Goal: Task Accomplishment & Management: Complete application form

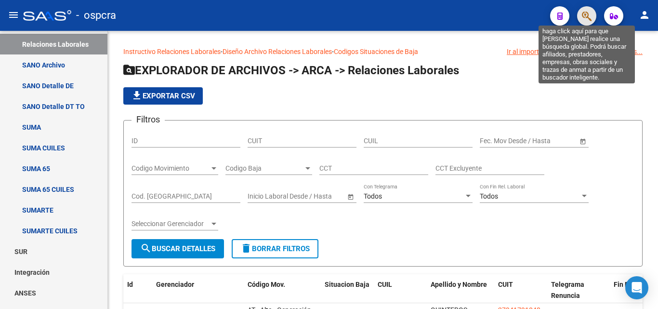
click at [588, 18] on icon "button" at bounding box center [587, 16] width 10 height 11
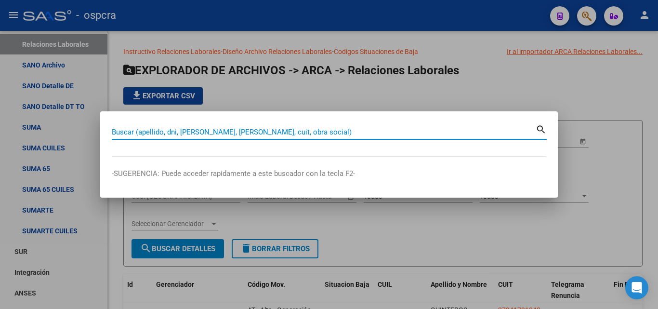
click at [620, 113] on div at bounding box center [329, 154] width 658 height 309
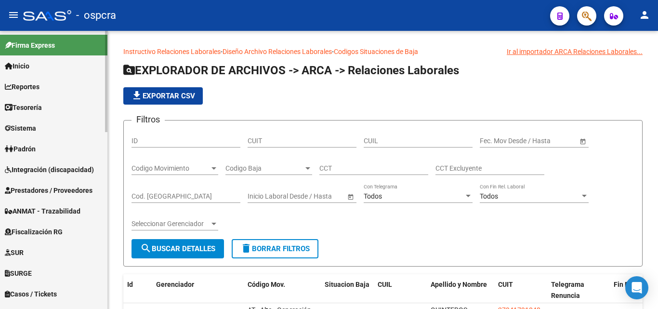
click at [22, 147] on span "Padrón" at bounding box center [20, 149] width 31 height 11
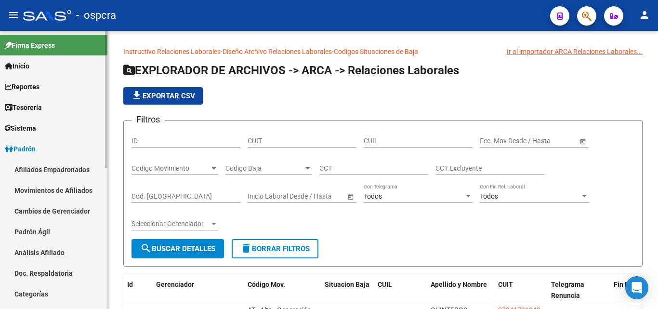
click at [48, 168] on link "Afiliados Empadronados" at bounding box center [53, 169] width 107 height 21
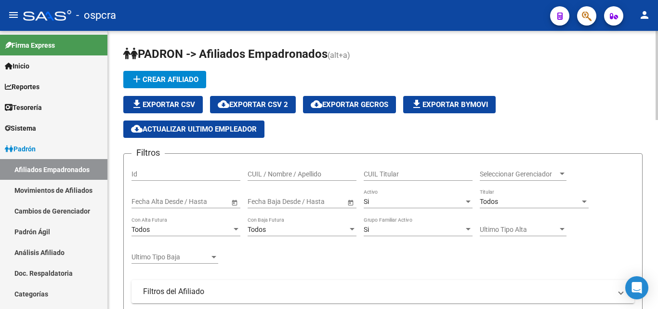
click at [562, 173] on div at bounding box center [562, 173] width 5 height 2
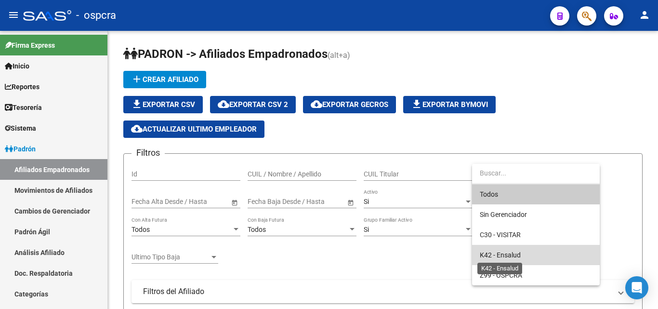
click at [512, 253] on span "K42 - Ensalud" at bounding box center [500, 255] width 41 height 8
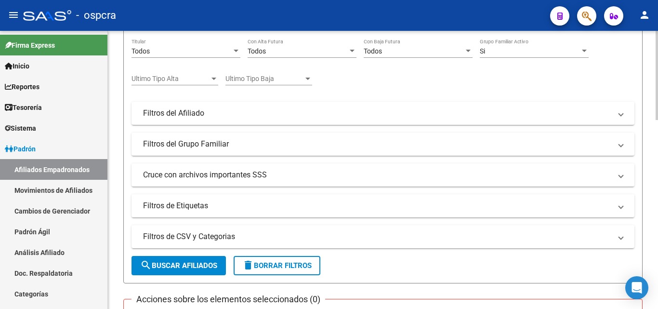
scroll to position [193, 0]
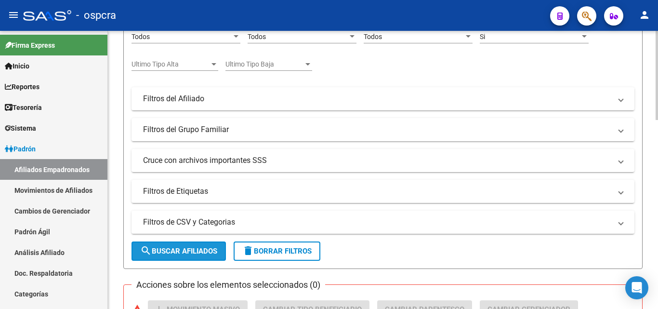
click at [203, 252] on span "search Buscar Afiliados" at bounding box center [178, 251] width 77 height 9
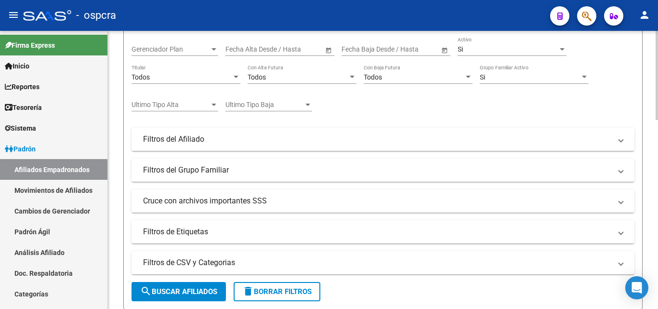
scroll to position [0, 0]
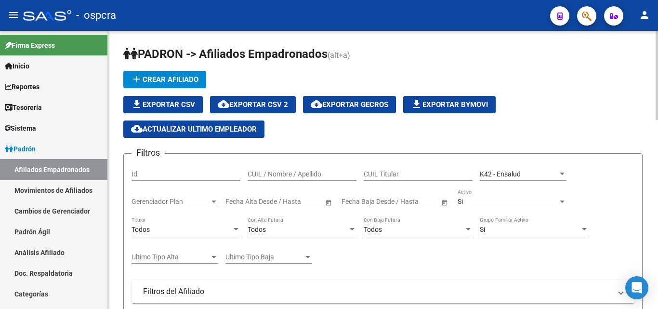
click at [269, 105] on span "cloud_download Exportar CSV 2" at bounding box center [253, 104] width 70 height 9
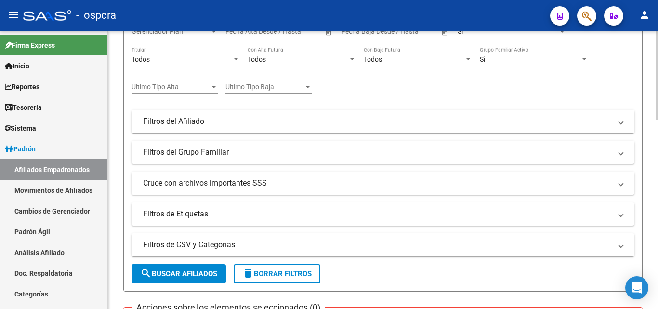
scroll to position [193, 0]
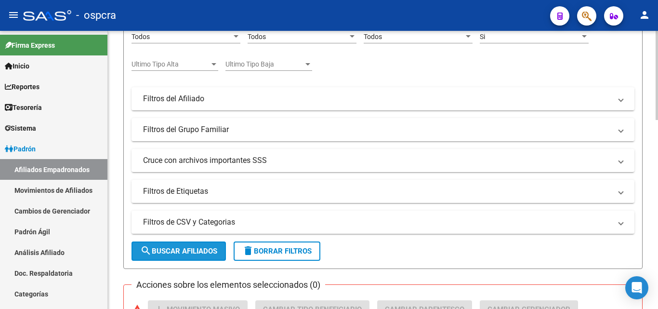
click at [191, 247] on span "search Buscar Afiliados" at bounding box center [178, 251] width 77 height 9
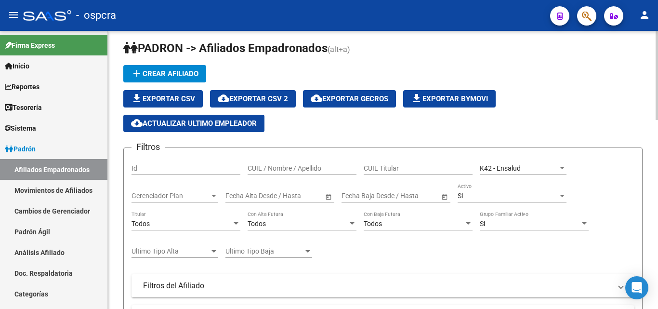
scroll to position [0, 0]
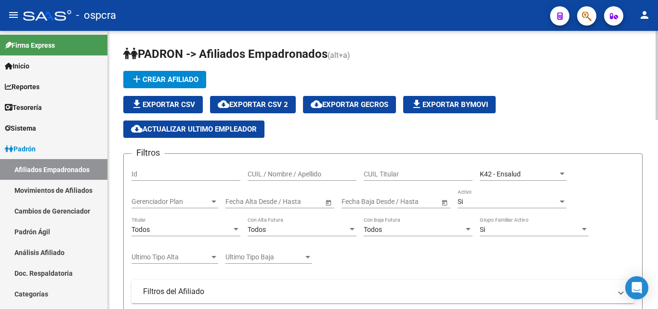
click at [241, 102] on span "cloud_download Exportar CSV 2" at bounding box center [253, 104] width 70 height 9
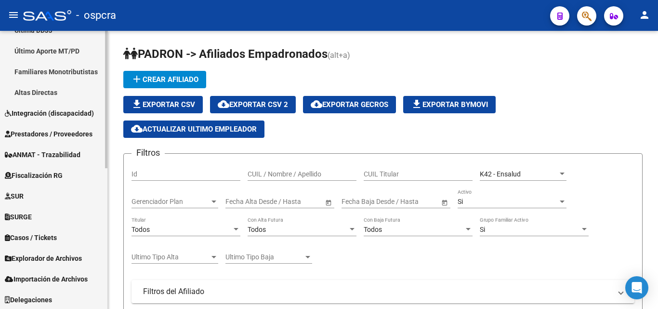
scroll to position [285, 0]
click at [73, 258] on span "Explorador de Archivos" at bounding box center [43, 257] width 77 height 11
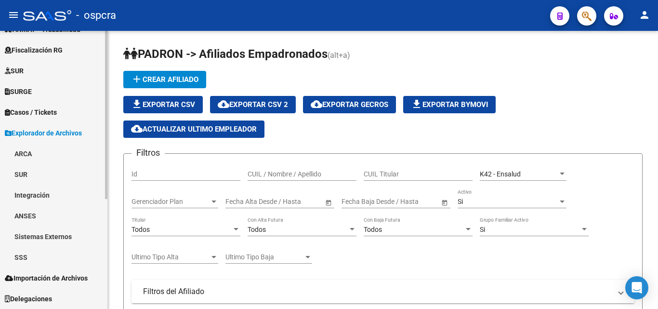
scroll to position [182, 0]
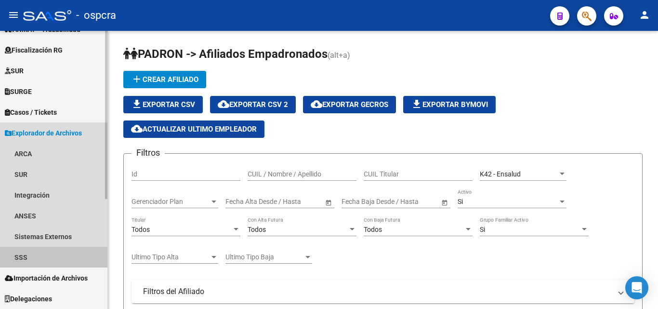
click at [45, 253] on link "SSS" at bounding box center [53, 257] width 107 height 21
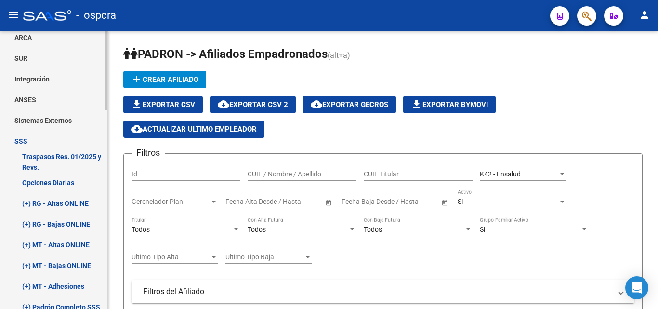
scroll to position [266, 0]
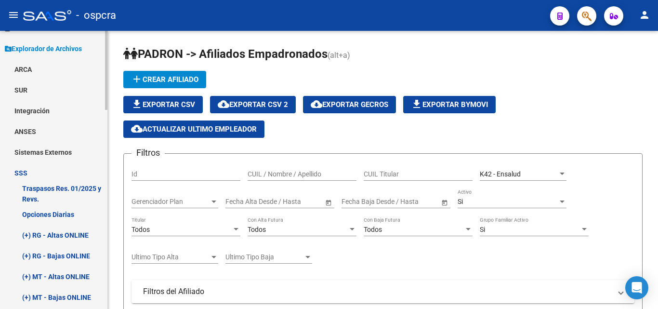
click at [78, 235] on link "(+) RG - Altas ONLINE" at bounding box center [53, 234] width 107 height 21
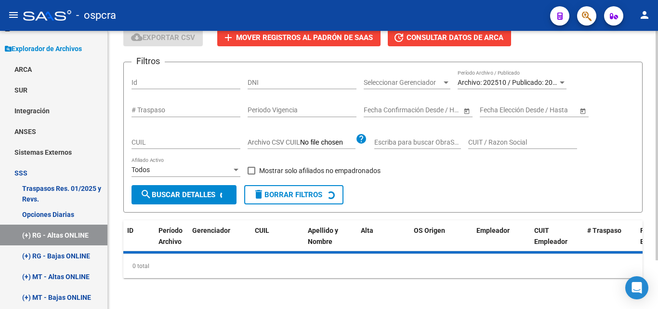
scroll to position [65, 0]
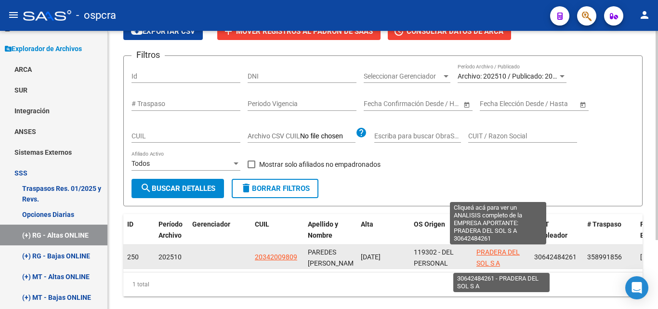
click at [497, 256] on span "PRADERA DEL SOL S A" at bounding box center [497, 257] width 43 height 19
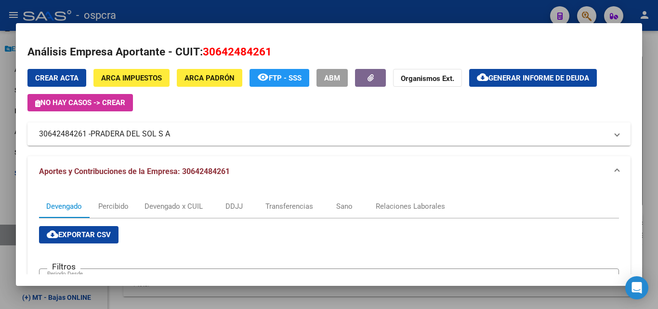
click at [0, 125] on div at bounding box center [329, 154] width 658 height 309
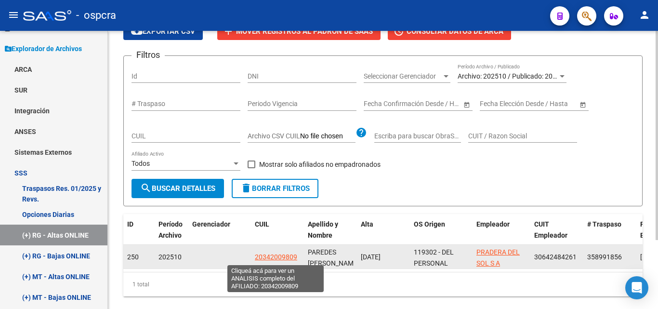
click at [286, 256] on span "20342009809" at bounding box center [276, 257] width 42 height 8
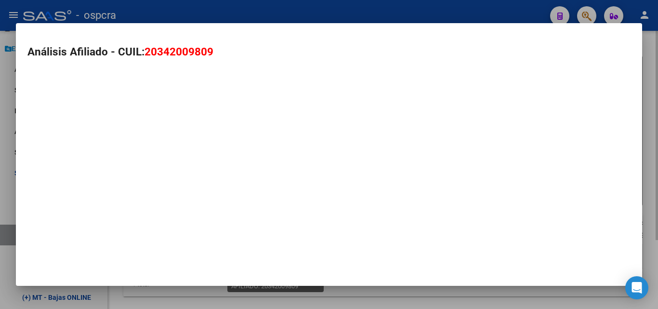
type textarea "20342009809"
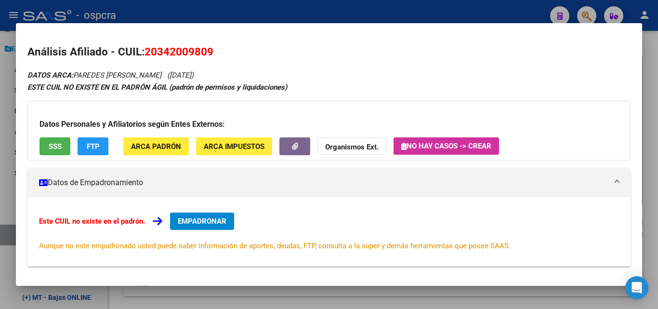
click at [0, 137] on div at bounding box center [329, 154] width 658 height 309
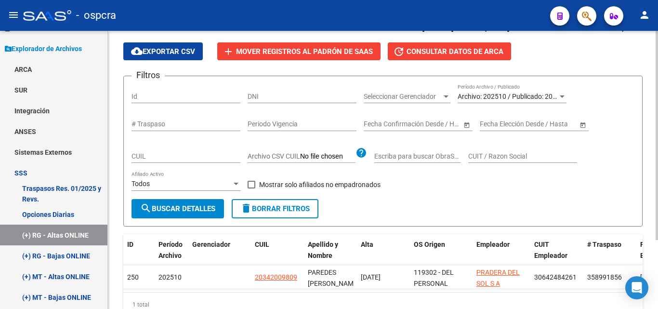
scroll to position [91, 0]
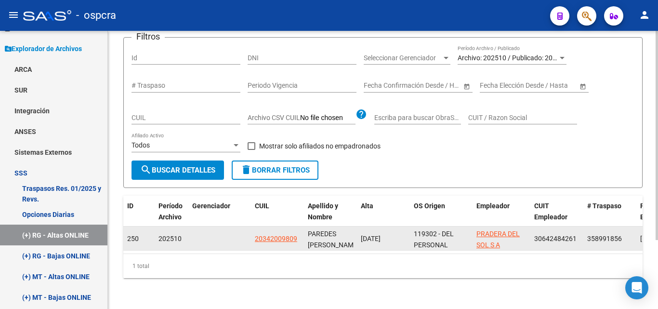
click at [275, 233] on app-link-go-to "20342009809" at bounding box center [276, 238] width 42 height 11
click at [282, 240] on datatable-body-cell "20342009809" at bounding box center [277, 238] width 53 height 24
click at [282, 235] on span "20342009809" at bounding box center [276, 239] width 42 height 8
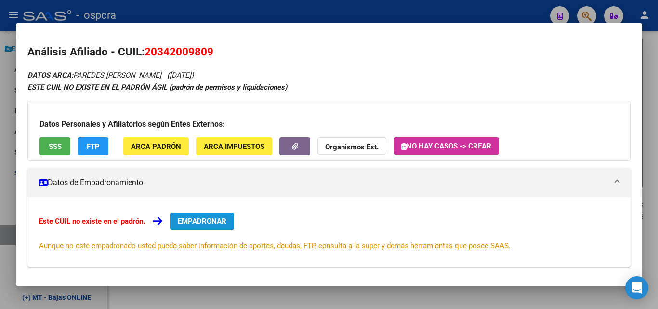
click at [216, 227] on button "EMPADRONAR" at bounding box center [202, 220] width 64 height 17
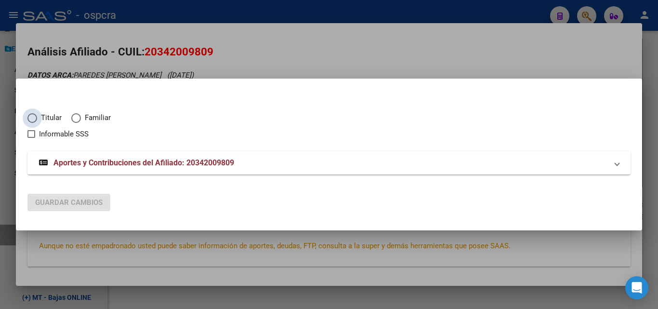
click at [30, 115] on span "Elija una opción" at bounding box center [32, 118] width 10 height 10
click at [30, 115] on input "Titular" at bounding box center [32, 118] width 10 height 10
radio input "true"
checkbox input "true"
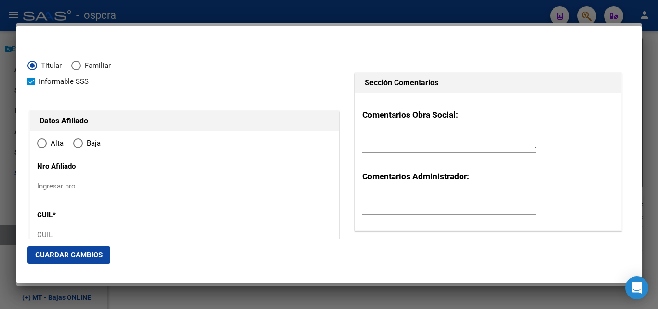
type input "20-34200980-9"
type input "34200980"
type input "PAREDES"
type input "[PERSON_NAME]"
type input "[DATE]"
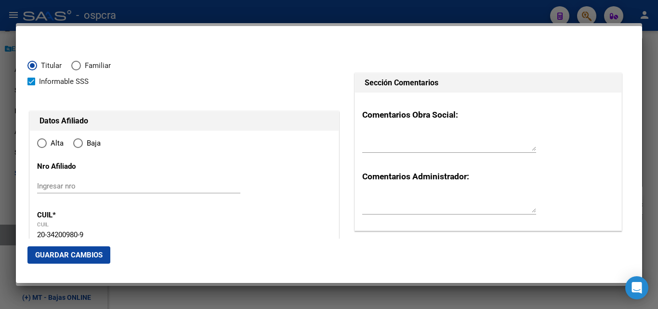
type input "[GEOGRAPHIC_DATA]"
type input "7600"
type input "NEUQUEN"
type input "1762"
radio input "true"
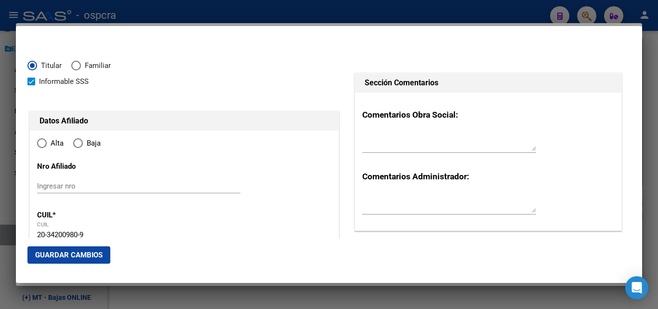
type input "[GEOGRAPHIC_DATA]"
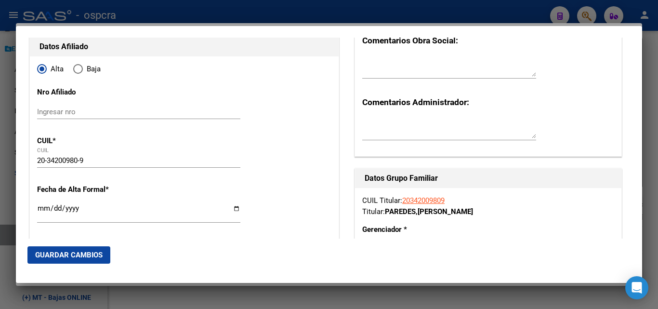
scroll to position [0, 0]
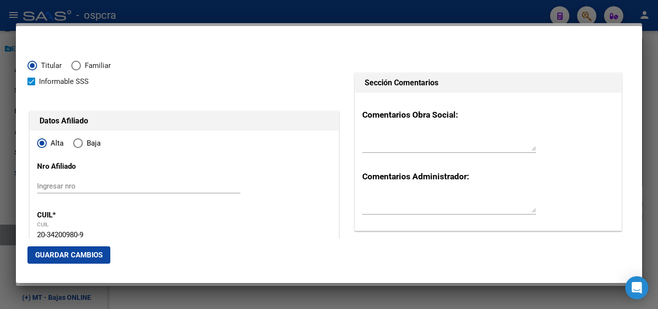
click at [549, 6] on div at bounding box center [329, 154] width 658 height 309
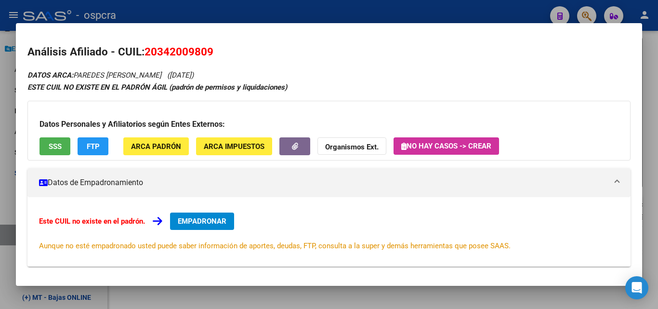
click at [591, 10] on div at bounding box center [329, 154] width 658 height 309
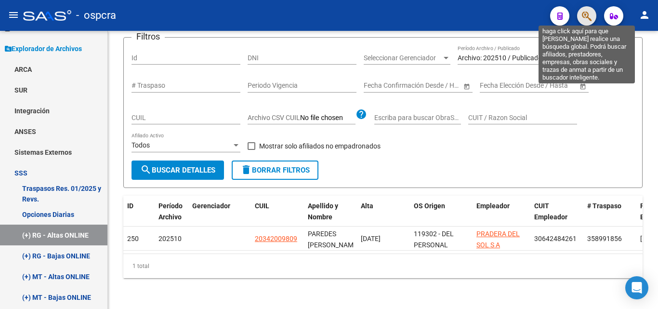
click at [587, 12] on icon "button" at bounding box center [587, 16] width 10 height 11
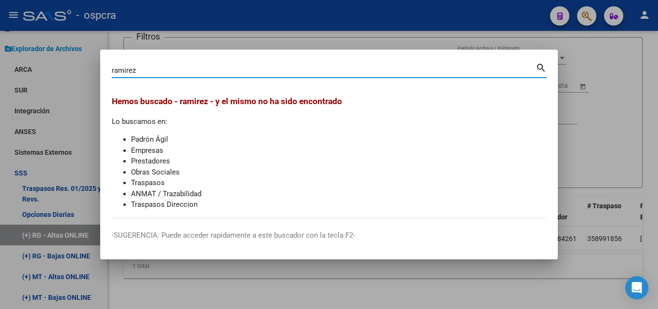
type input "ramirez"
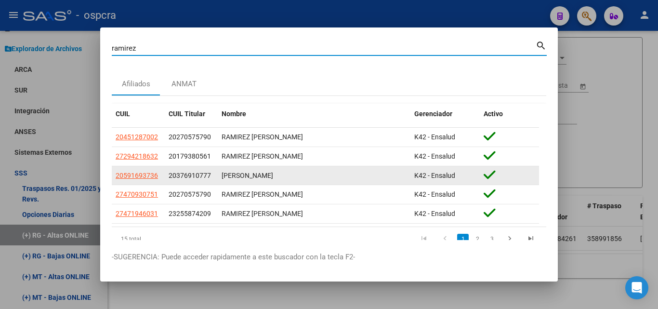
scroll to position [28, 0]
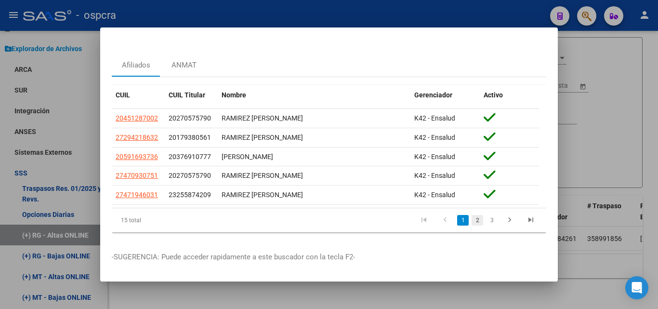
click at [471, 215] on link "2" at bounding box center [477, 220] width 12 height 11
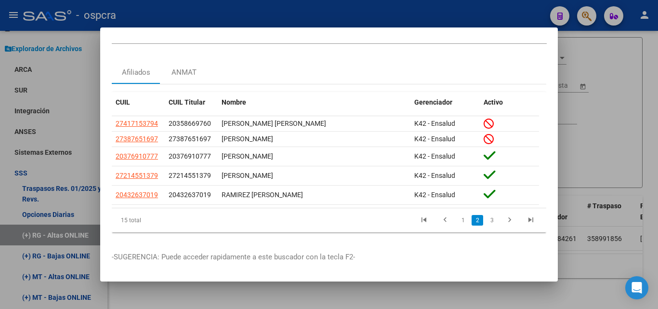
scroll to position [21, 0]
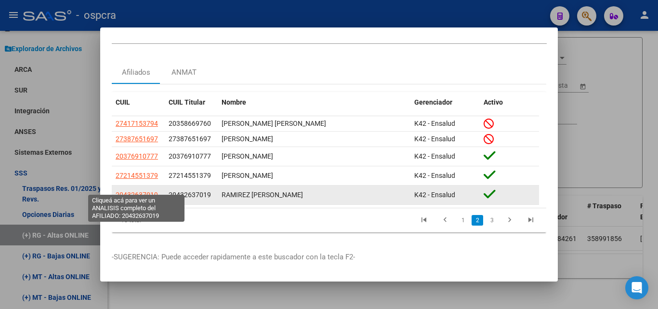
click at [130, 191] on span "20432637019" at bounding box center [137, 195] width 42 height 8
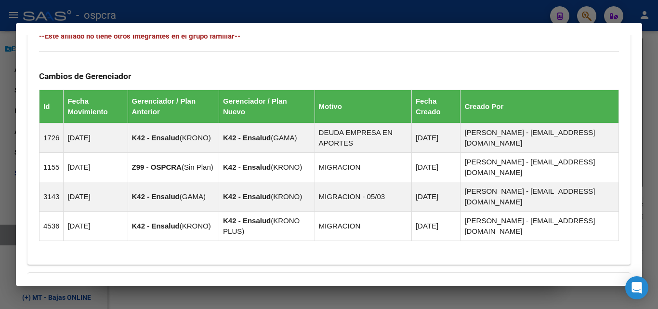
scroll to position [634, 0]
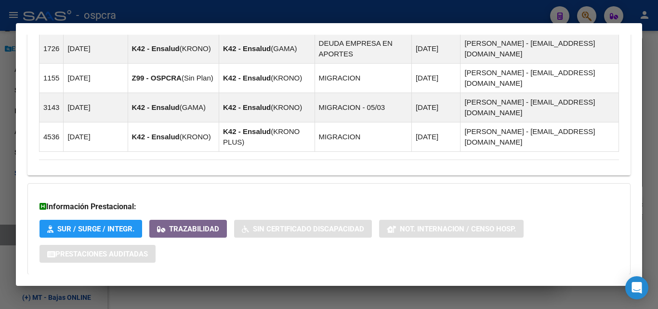
click at [166, 289] on span "Aportes y Contribuciones del Afiliado: 20432637019" at bounding box center [143, 293] width 181 height 9
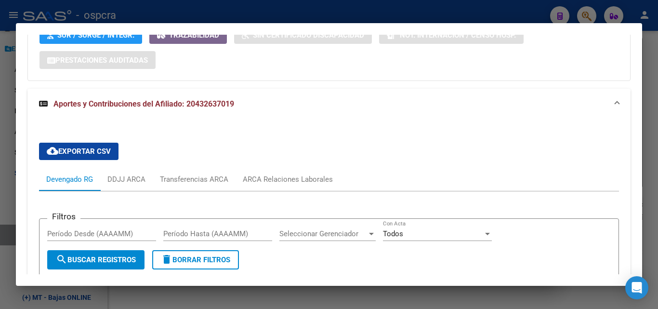
scroll to position [1110, 0]
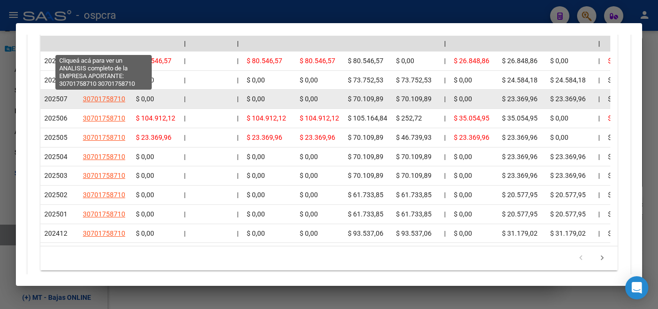
click at [102, 95] on span "30701758710" at bounding box center [104, 99] width 42 height 8
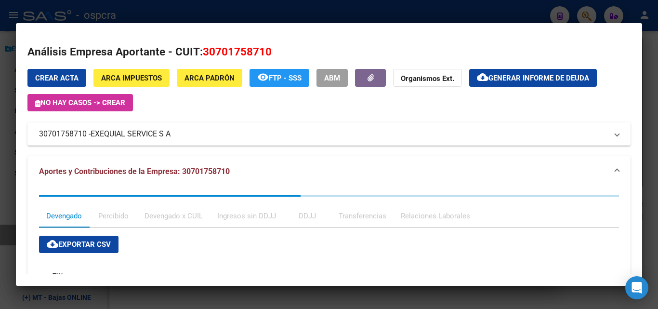
click at [169, 134] on span "EXEQUIAL SERVICE S A" at bounding box center [131, 134] width 80 height 12
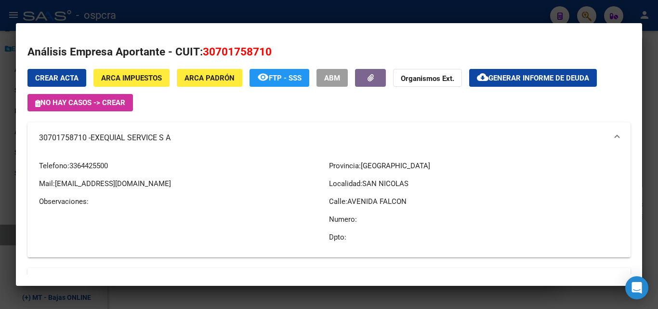
click at [0, 188] on div at bounding box center [329, 154] width 658 height 309
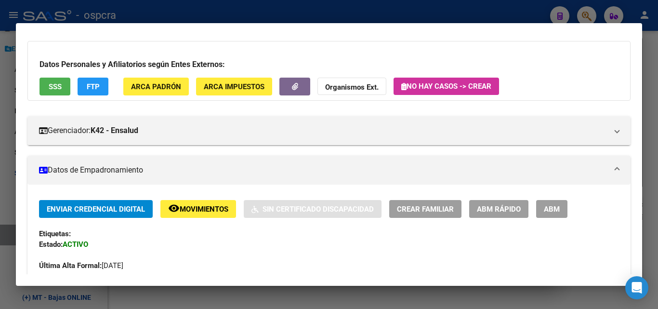
scroll to position [0, 0]
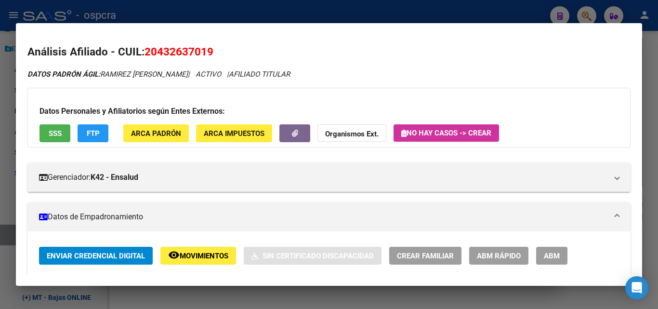
click at [0, 174] on div at bounding box center [329, 154] width 658 height 309
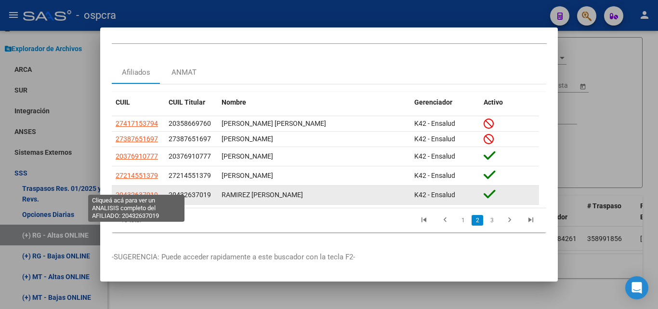
click at [152, 191] on span "20432637019" at bounding box center [137, 195] width 42 height 8
type textarea "20432637019"
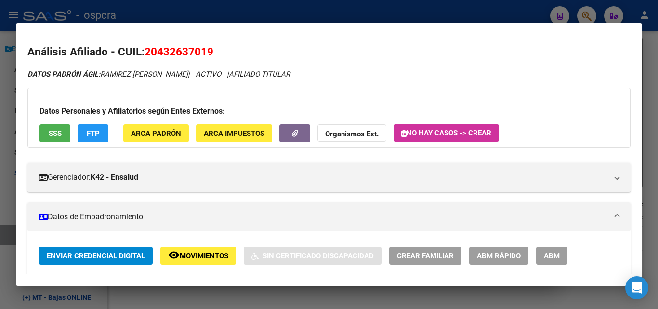
click at [200, 257] on span "Movimientos" at bounding box center [204, 255] width 49 height 9
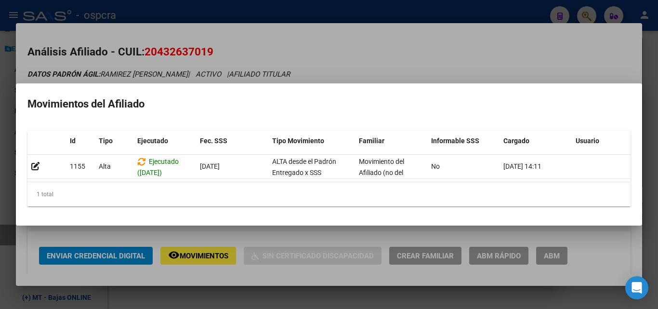
drag, startPoint x: 391, startPoint y: 56, endPoint x: 13, endPoint y: 94, distance: 379.9
click at [381, 60] on div at bounding box center [329, 154] width 658 height 309
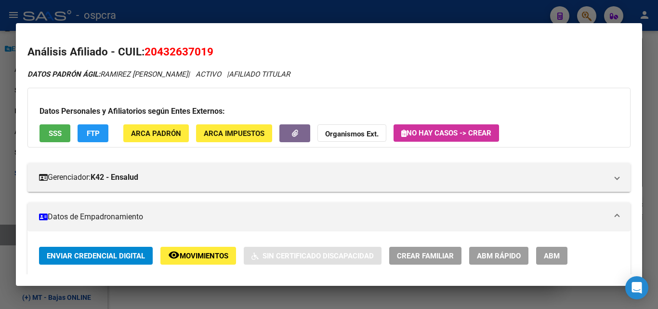
click at [0, 135] on div at bounding box center [329, 154] width 658 height 309
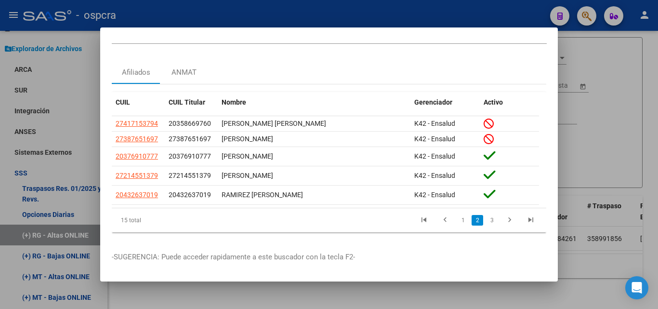
click at [620, 128] on div at bounding box center [329, 154] width 658 height 309
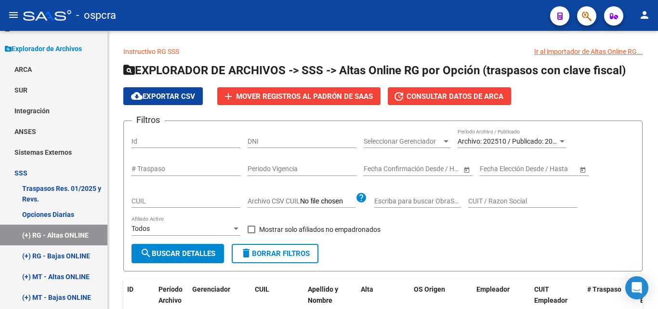
click at [591, 13] on icon "button" at bounding box center [587, 16] width 10 height 11
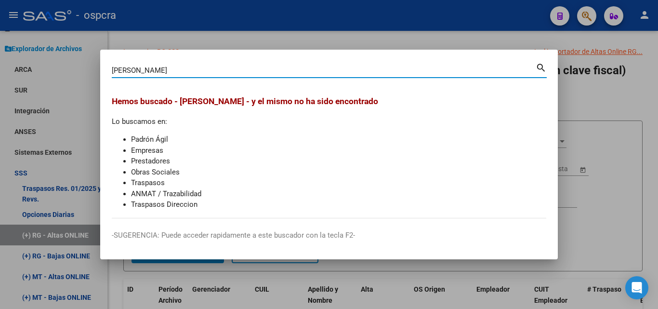
drag, startPoint x: 167, startPoint y: 67, endPoint x: 136, endPoint y: 78, distance: 32.7
click at [136, 78] on div "[PERSON_NAME] [PERSON_NAME] (apellido, dni, [PERSON_NAME], [PERSON_NAME], cuit,…" at bounding box center [329, 74] width 435 height 26
type input "RAMIREZ"
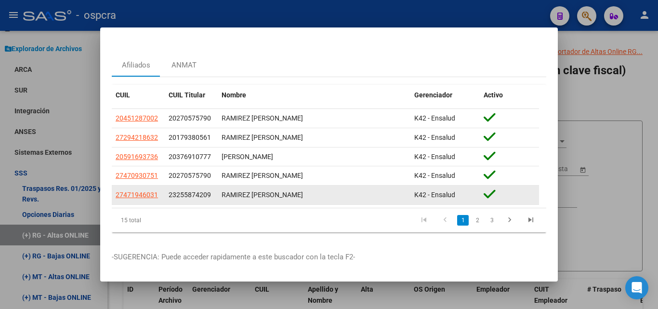
scroll to position [28, 0]
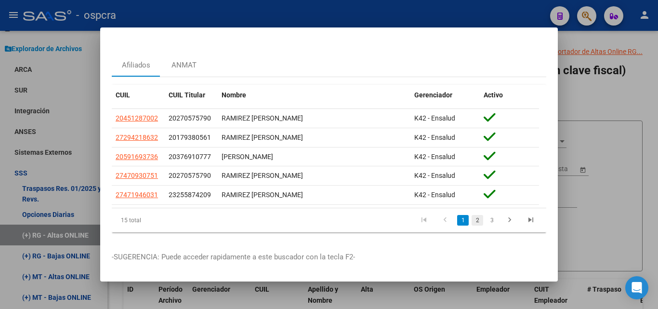
click at [472, 215] on link "2" at bounding box center [477, 220] width 12 height 11
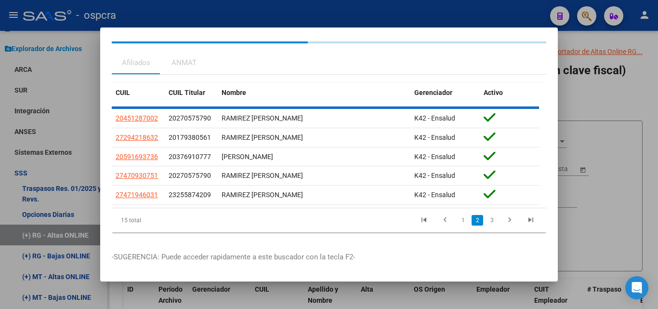
scroll to position [21, 0]
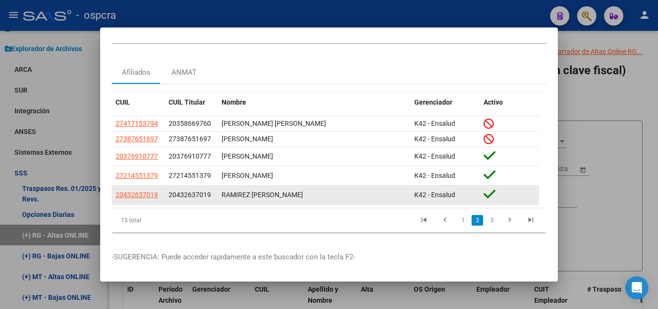
click at [138, 192] on app-link-go-to "20432637019" at bounding box center [137, 194] width 42 height 11
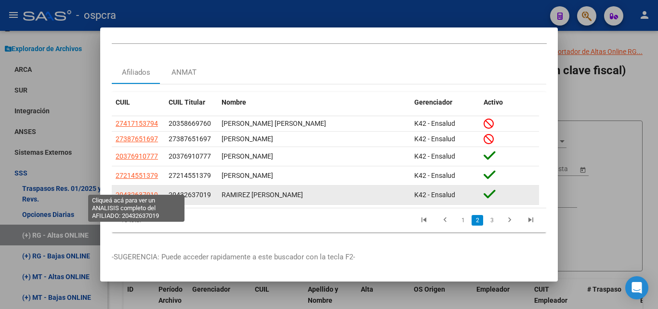
click at [140, 191] on span "20432637019" at bounding box center [137, 195] width 42 height 8
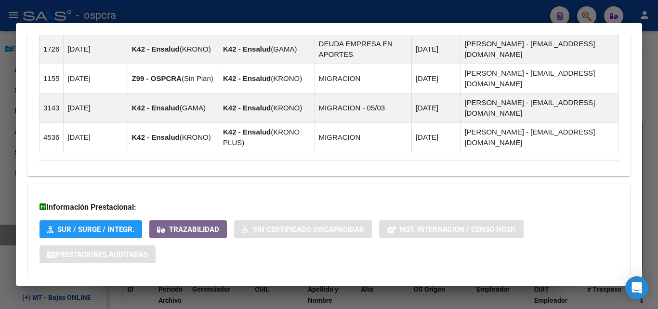
scroll to position [634, 0]
click at [138, 289] on span "Aportes y Contribuciones del Afiliado: 20432637019" at bounding box center [143, 293] width 181 height 9
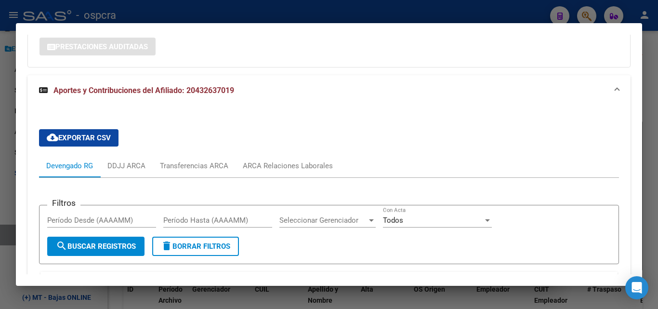
scroll to position [835, 0]
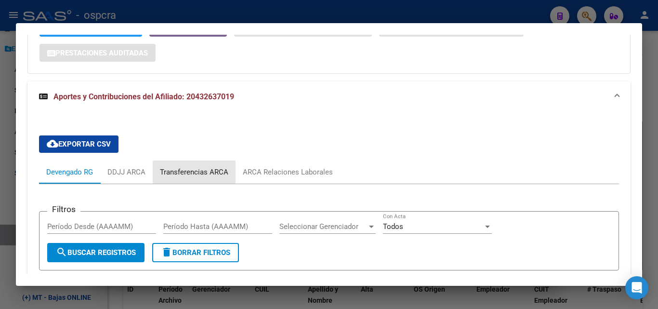
click at [208, 167] on div "Transferencias ARCA" at bounding box center [194, 172] width 68 height 11
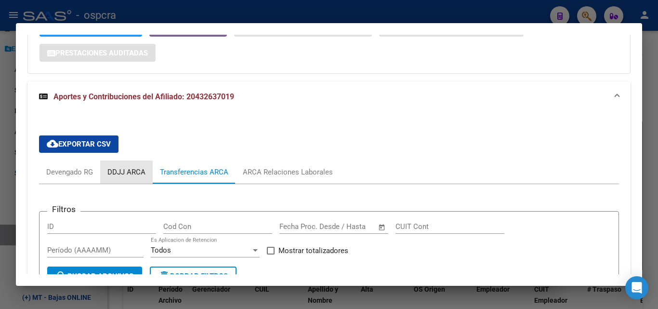
click at [126, 167] on div "DDJJ ARCA" at bounding box center [126, 172] width 38 height 11
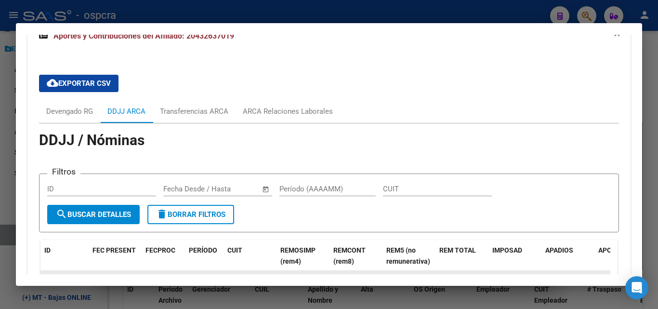
scroll to position [943, 0]
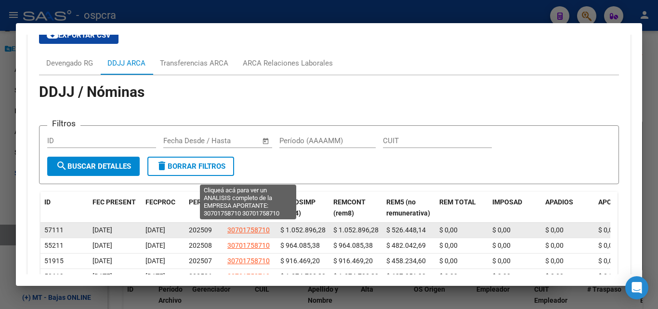
click at [258, 226] on span "30701758710" at bounding box center [248, 230] width 42 height 8
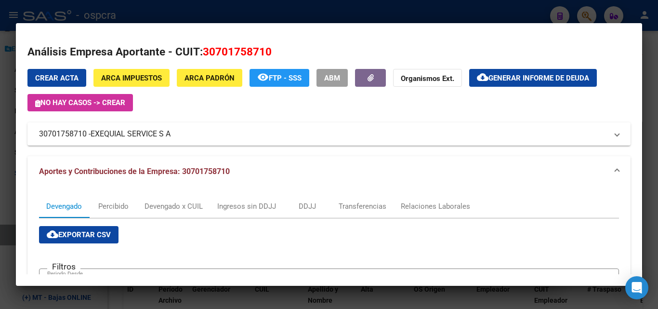
click at [0, 145] on div at bounding box center [329, 154] width 658 height 309
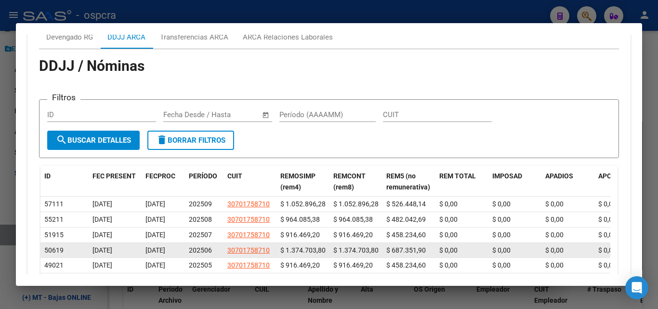
scroll to position [992, 0]
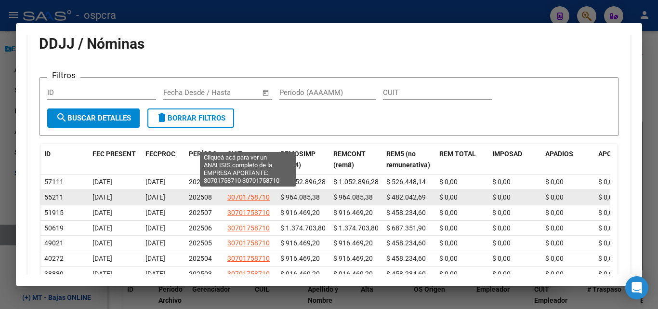
click at [263, 193] on span "30701758710" at bounding box center [248, 197] width 42 height 8
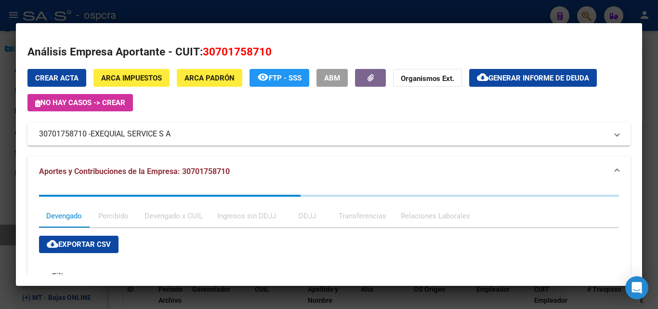
click at [0, 164] on div at bounding box center [329, 154] width 658 height 309
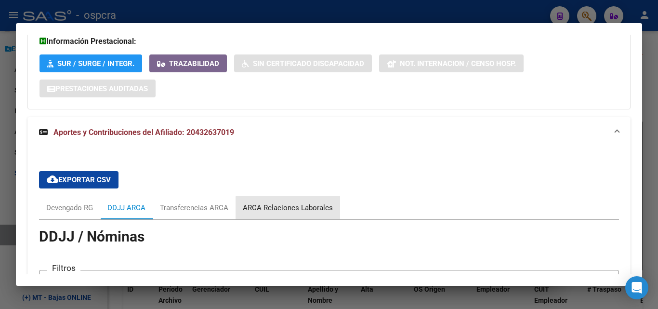
click at [301, 202] on div "ARCA Relaciones Laborales" at bounding box center [288, 207] width 90 height 11
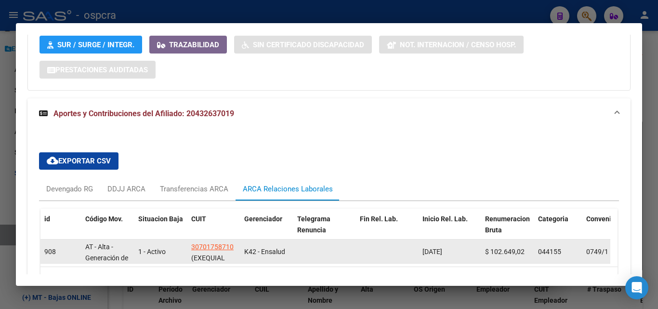
scroll to position [834, 0]
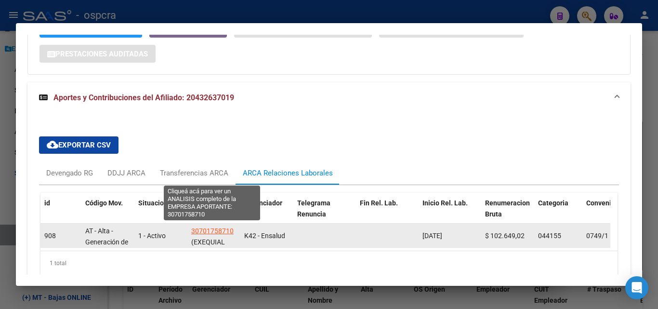
click at [211, 227] on span "30701758710" at bounding box center [212, 231] width 42 height 8
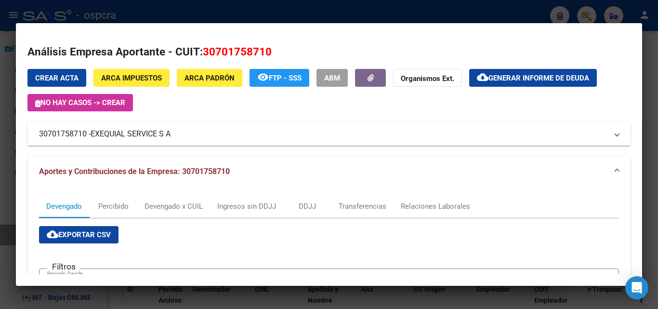
click at [0, 157] on div at bounding box center [329, 154] width 658 height 309
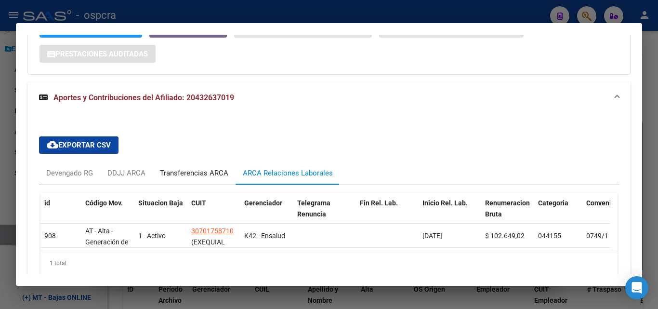
click at [201, 168] on div "Transferencias ARCA" at bounding box center [194, 173] width 68 height 11
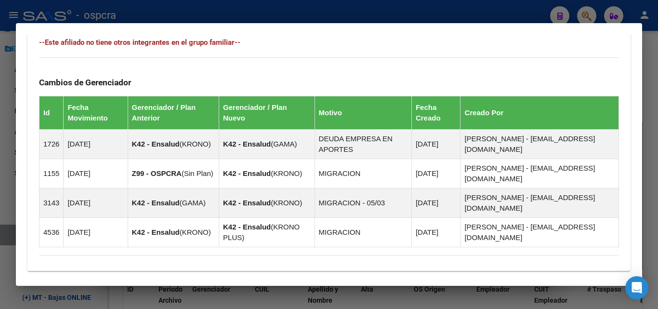
scroll to position [448, 0]
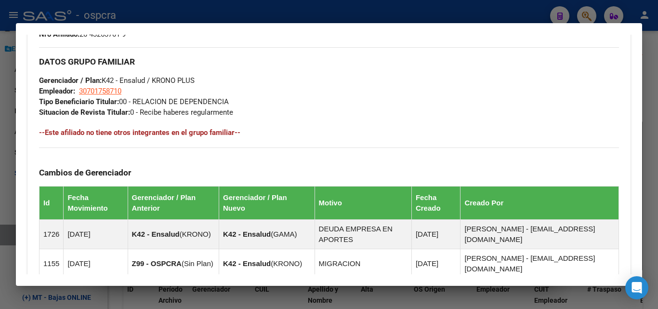
click at [0, 227] on div at bounding box center [329, 154] width 658 height 309
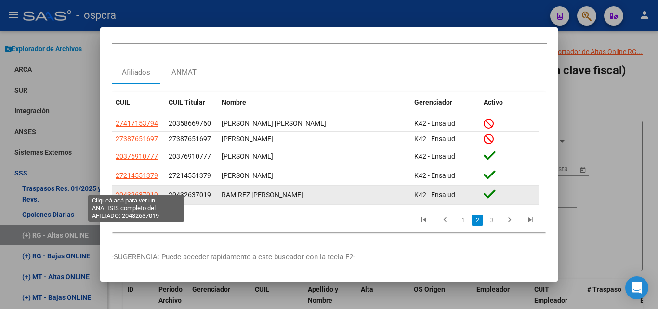
click at [131, 191] on span "20432637019" at bounding box center [137, 195] width 42 height 8
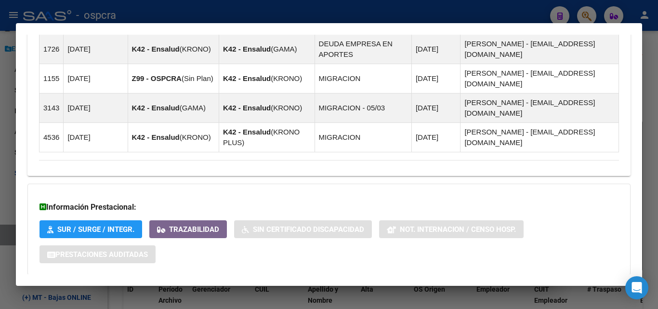
scroll to position [634, 0]
click at [199, 282] on mat-expansion-panel-header "Aportes y Contribuciones del Afiliado: 20432637019" at bounding box center [328, 293] width 603 height 23
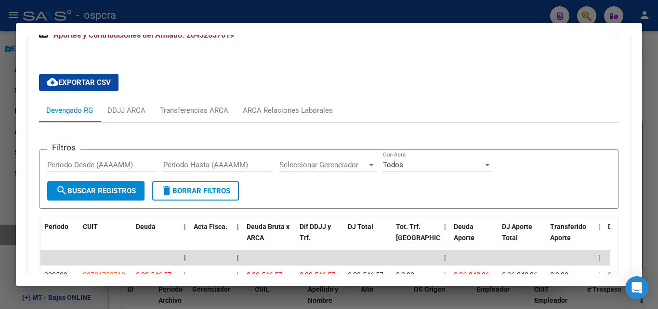
scroll to position [875, 0]
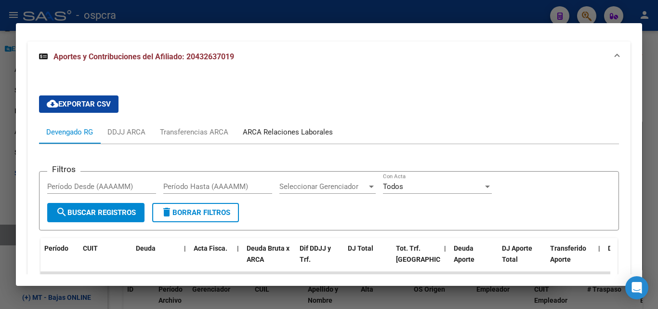
click at [293, 127] on div "ARCA Relaciones Laborales" at bounding box center [288, 132] width 90 height 11
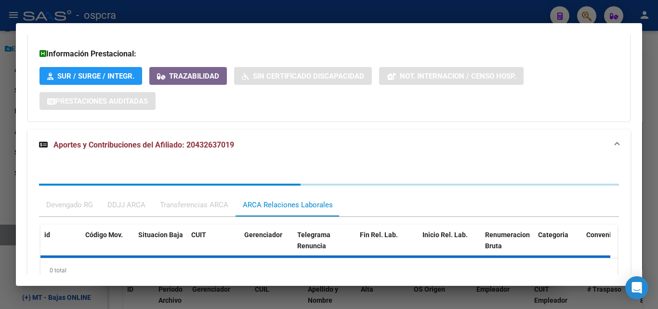
scroll to position [831, 0]
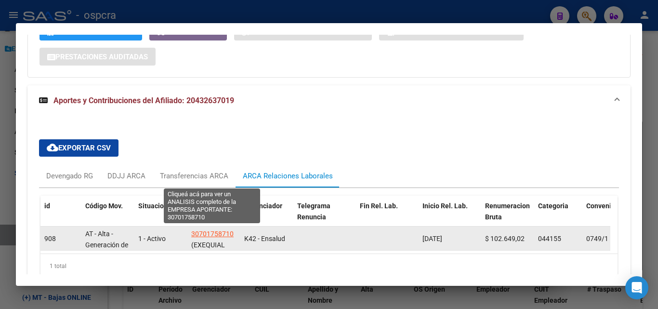
click at [220, 230] on span "30701758710" at bounding box center [212, 234] width 42 height 8
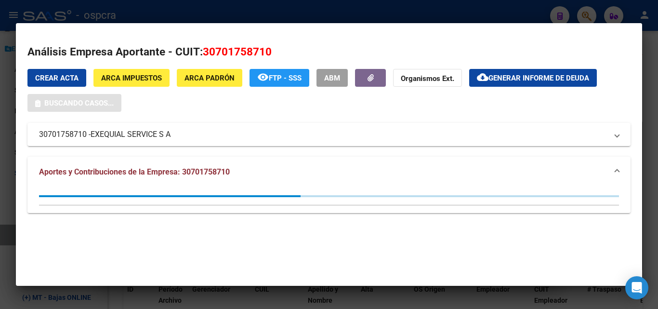
click at [0, 188] on div at bounding box center [329, 154] width 658 height 309
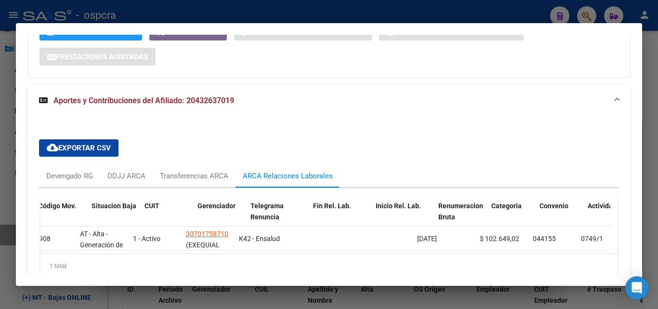
scroll to position [0, 0]
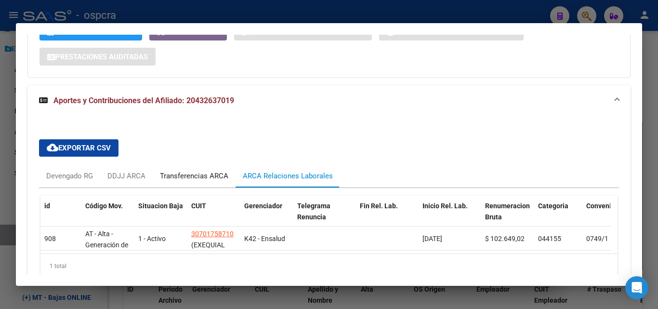
click at [180, 170] on div "Transferencias ARCA" at bounding box center [194, 175] width 68 height 11
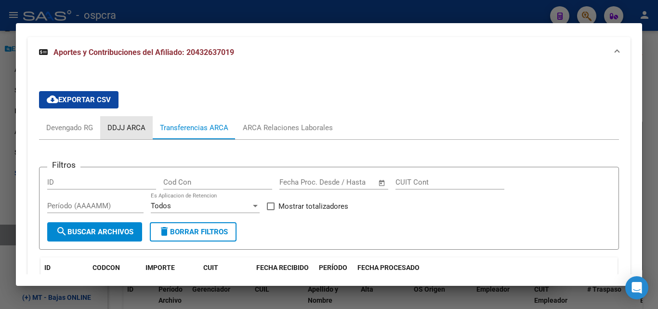
click at [111, 116] on div "DDJJ ARCA" at bounding box center [126, 127] width 52 height 23
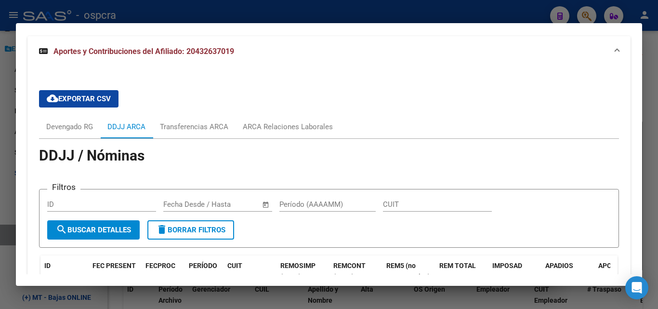
scroll to position [879, 0]
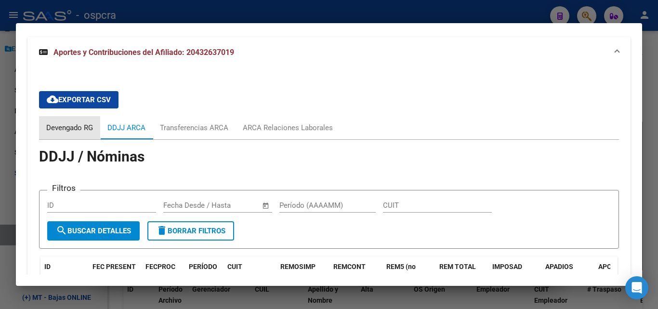
click at [72, 122] on div "Devengado RG" at bounding box center [69, 127] width 47 height 11
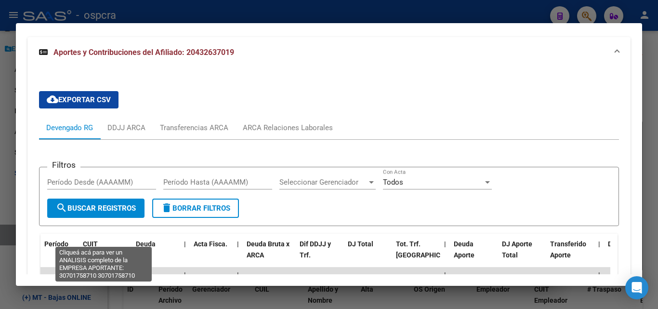
click at [113, 288] on span "30701758710" at bounding box center [104, 292] width 42 height 8
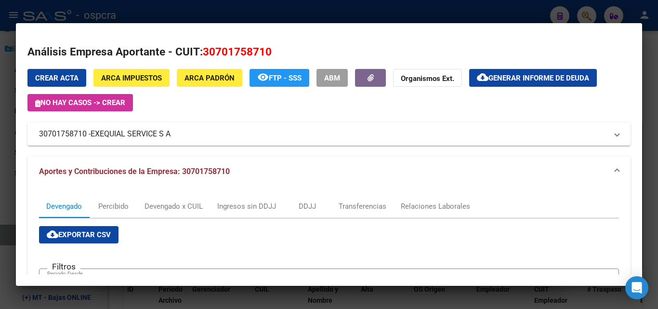
scroll to position [48, 0]
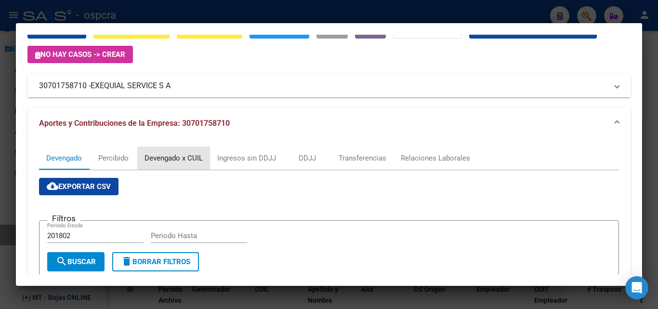
click at [185, 160] on div "Devengado x CUIL" at bounding box center [173, 158] width 58 height 11
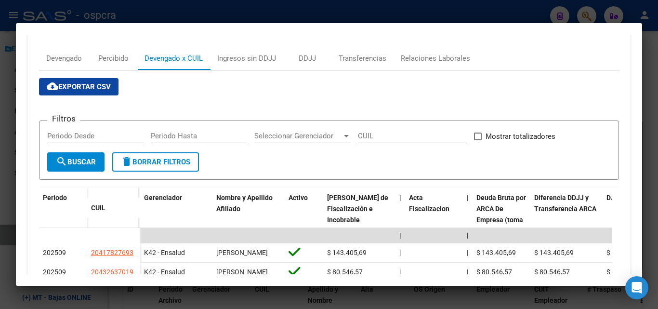
scroll to position [144, 0]
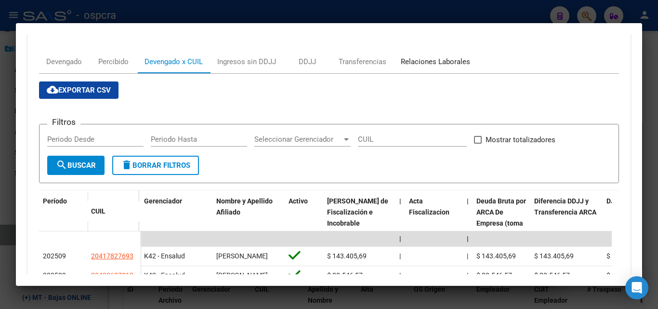
click at [453, 58] on div "Relaciones Laborales" at bounding box center [435, 61] width 69 height 11
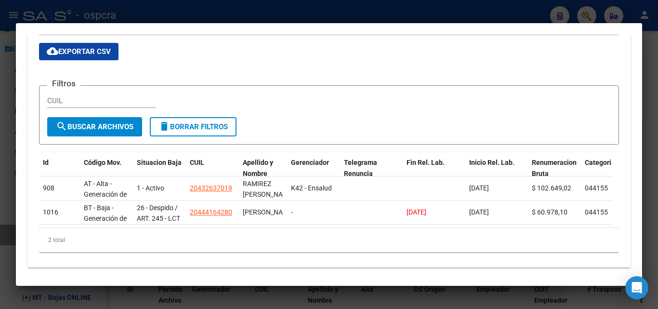
scroll to position [194, 0]
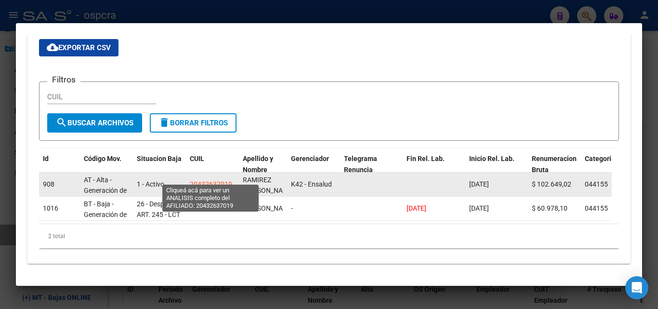
click at [211, 180] on span "20432637019" at bounding box center [211, 184] width 42 height 8
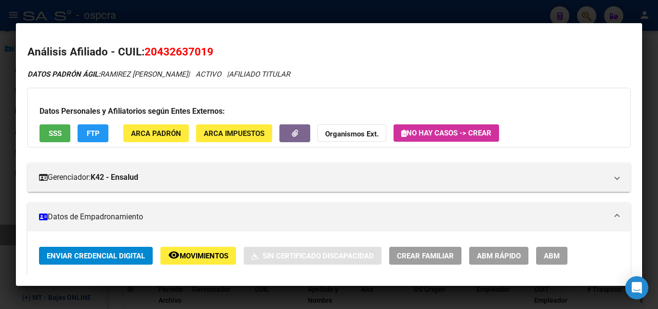
click at [0, 169] on div at bounding box center [329, 154] width 658 height 309
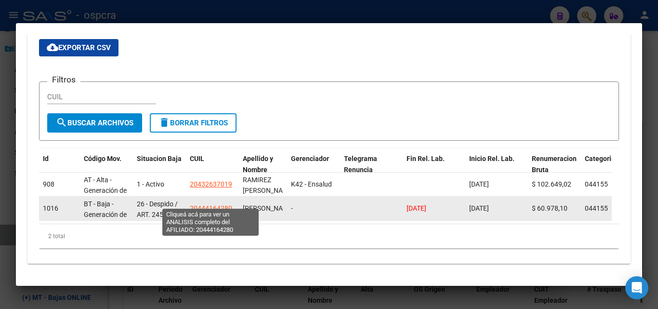
click at [212, 204] on span "20444164280" at bounding box center [211, 208] width 42 height 8
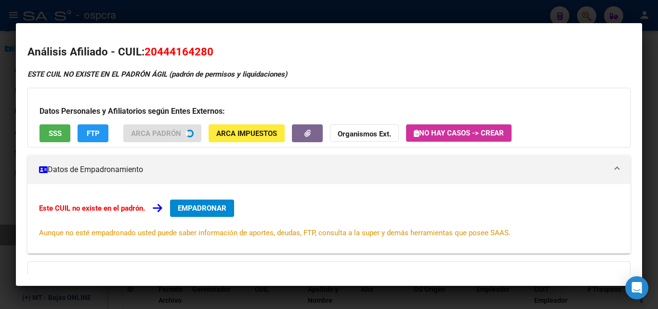
click at [0, 174] on div at bounding box center [329, 154] width 658 height 309
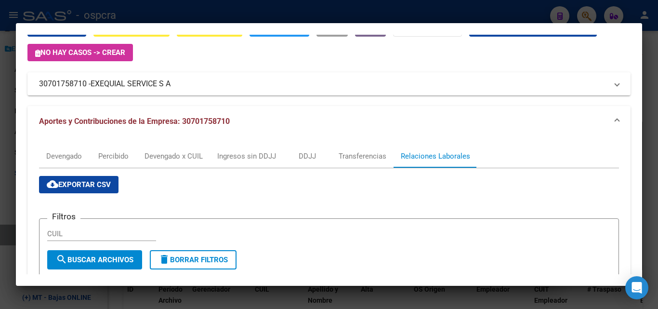
scroll to position [50, 0]
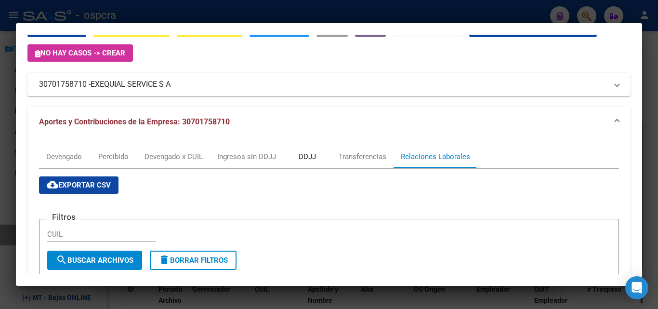
click at [306, 154] on div "DDJJ" at bounding box center [307, 156] width 17 height 11
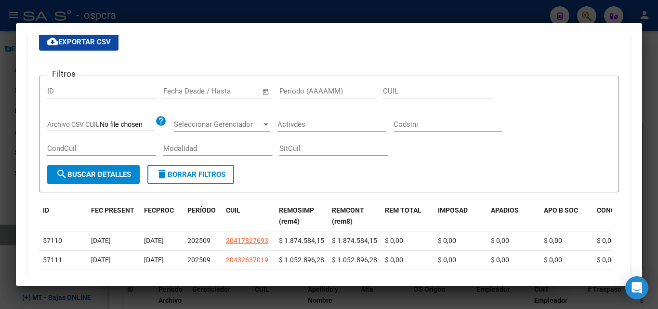
scroll to position [289, 0]
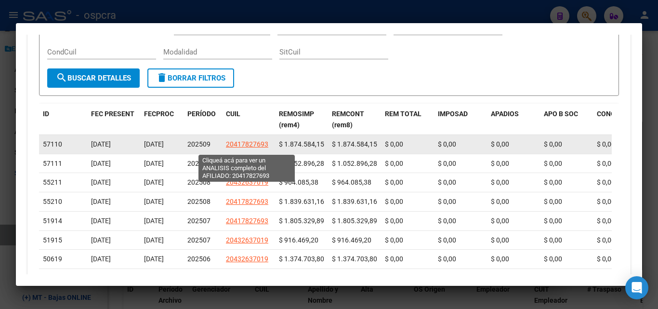
click at [262, 148] on span "20417827693" at bounding box center [247, 144] width 42 height 8
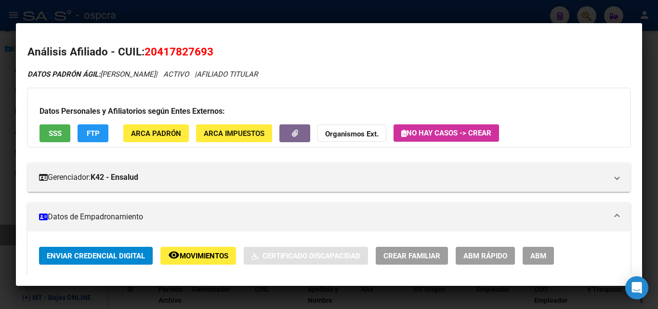
click at [0, 114] on div at bounding box center [329, 154] width 658 height 309
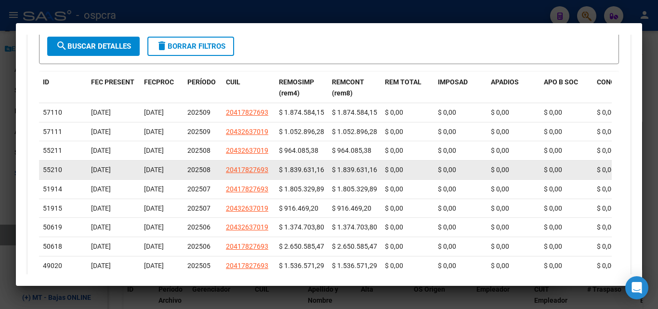
scroll to position [337, 0]
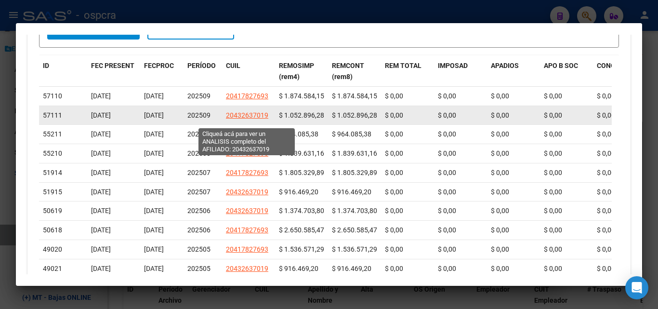
click at [248, 119] on span "20432637019" at bounding box center [247, 115] width 42 height 8
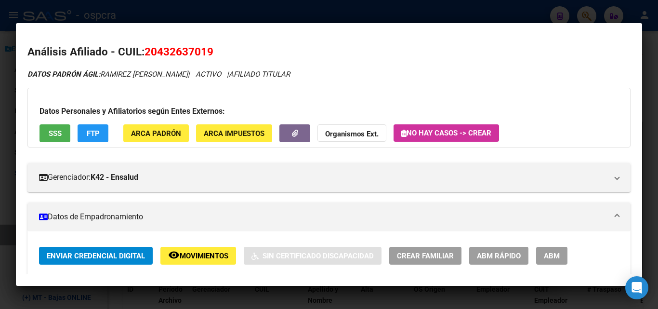
click at [0, 127] on div at bounding box center [329, 154] width 658 height 309
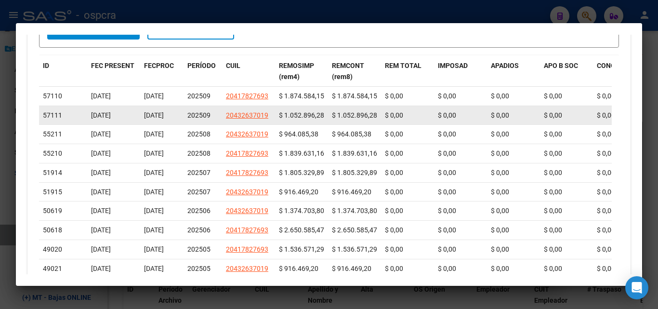
scroll to position [289, 0]
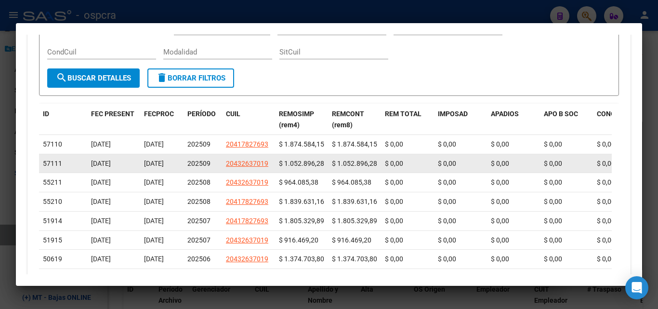
drag, startPoint x: 279, startPoint y: 167, endPoint x: 328, endPoint y: 168, distance: 49.1
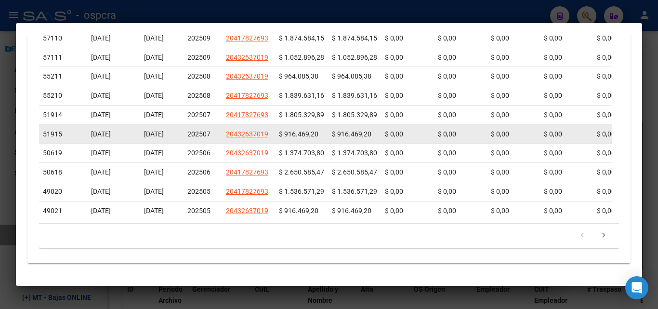
scroll to position [381, 0]
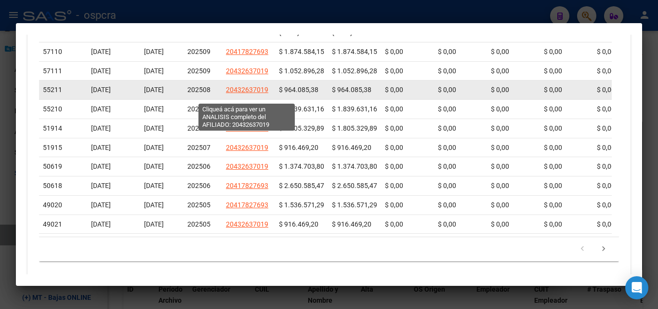
click at [254, 93] on span "20432637019" at bounding box center [247, 90] width 42 height 8
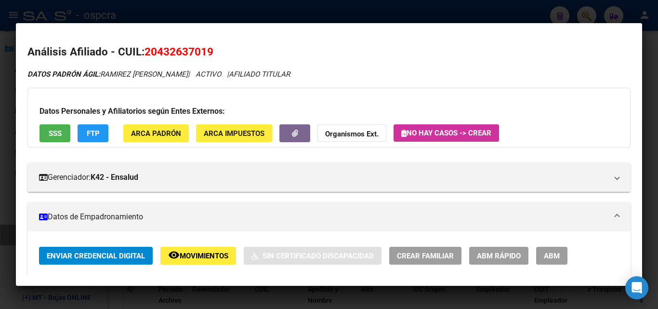
click at [0, 189] on div at bounding box center [329, 154] width 658 height 309
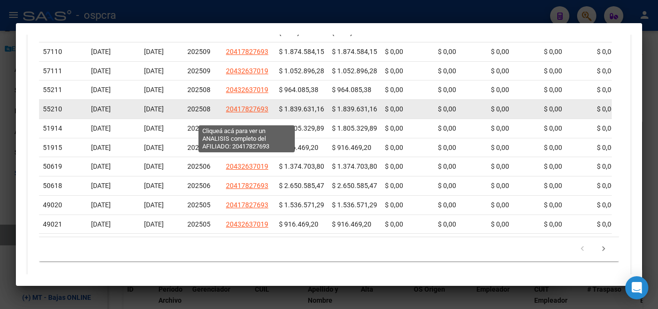
click at [248, 113] on span "20417827693" at bounding box center [247, 109] width 42 height 8
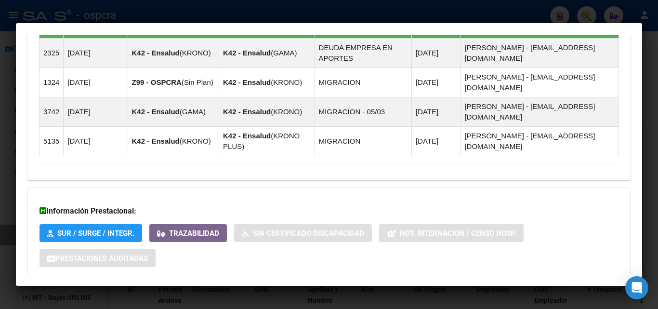
scroll to position [634, 0]
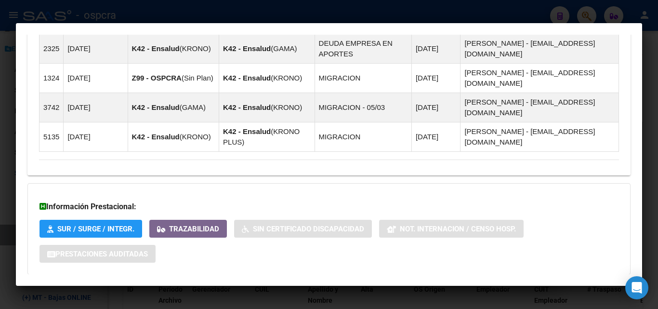
click at [219, 289] on span "Aportes y Contribuciones del Afiliado: 20417827693" at bounding box center [143, 293] width 181 height 9
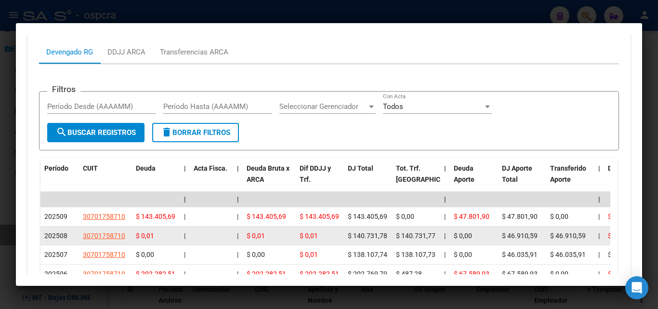
scroll to position [979, 0]
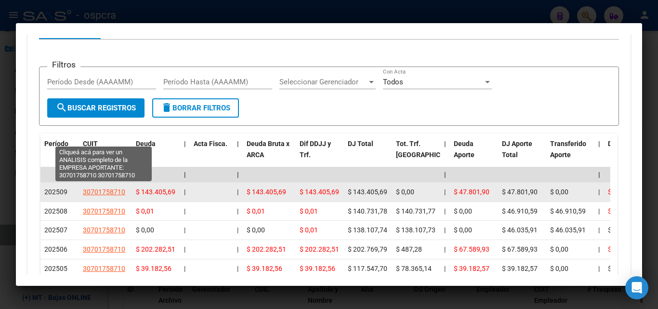
click at [107, 188] on span "30701758710" at bounding box center [104, 192] width 42 height 8
type textarea "30701758710"
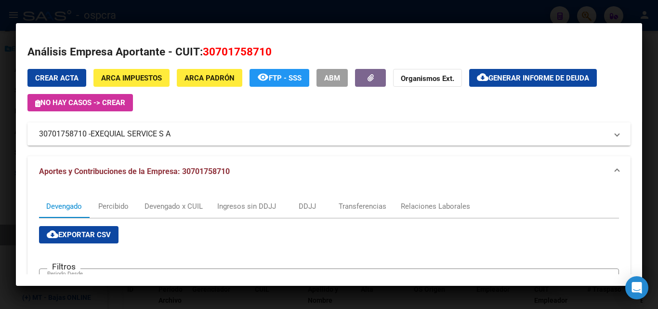
click at [144, 130] on span "EXEQUIAL SERVICE S A" at bounding box center [131, 134] width 80 height 12
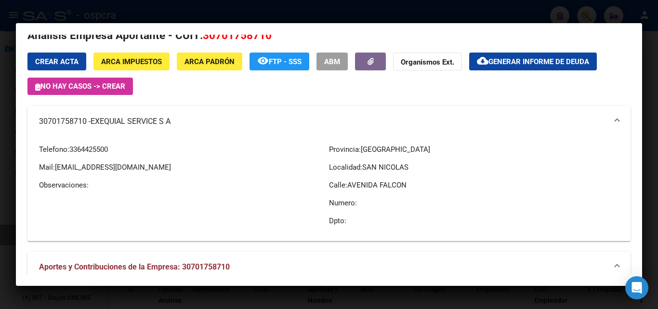
scroll to position [0, 0]
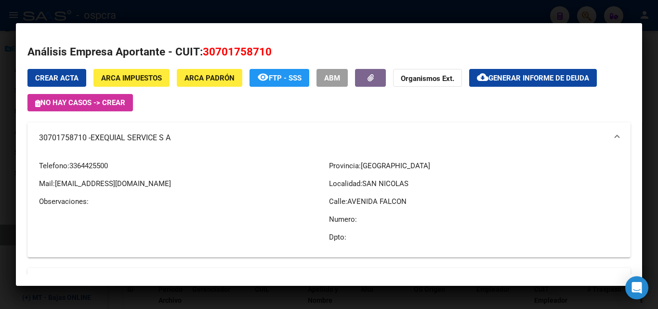
click at [0, 155] on div at bounding box center [329, 154] width 658 height 309
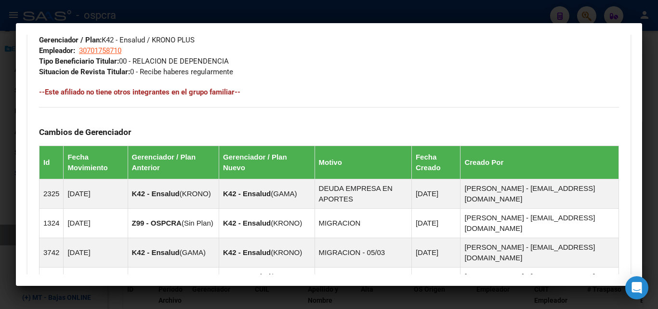
scroll to position [401, 0]
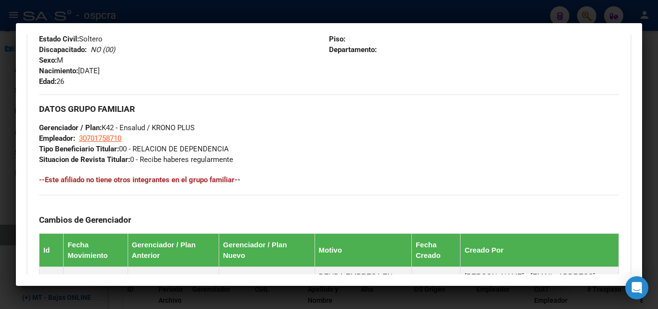
click at [0, 206] on div at bounding box center [329, 154] width 658 height 309
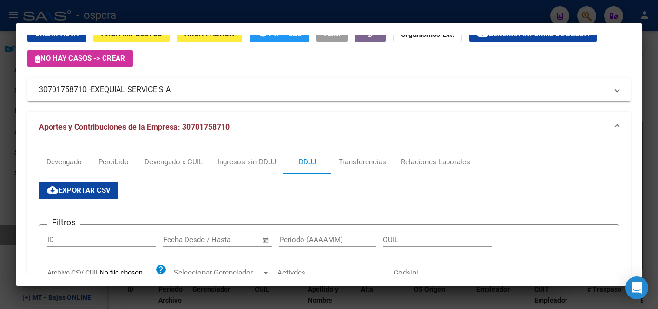
scroll to position [0, 0]
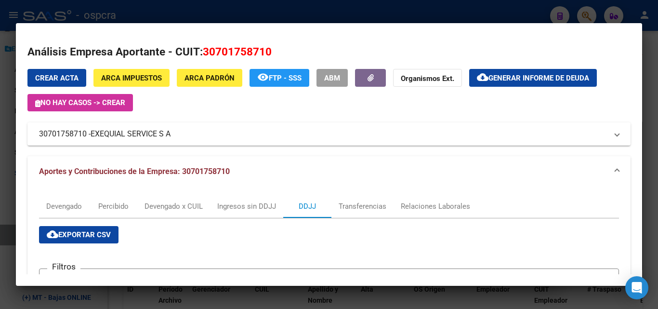
click at [0, 147] on div at bounding box center [329, 154] width 658 height 309
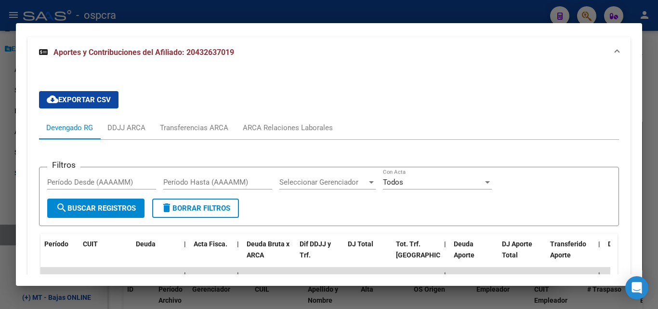
click at [0, 195] on div at bounding box center [329, 154] width 658 height 309
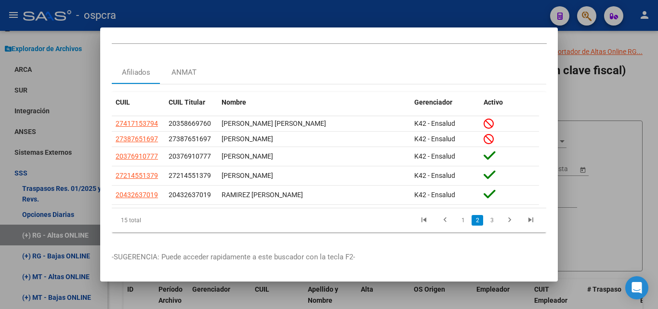
click at [608, 120] on div at bounding box center [329, 154] width 658 height 309
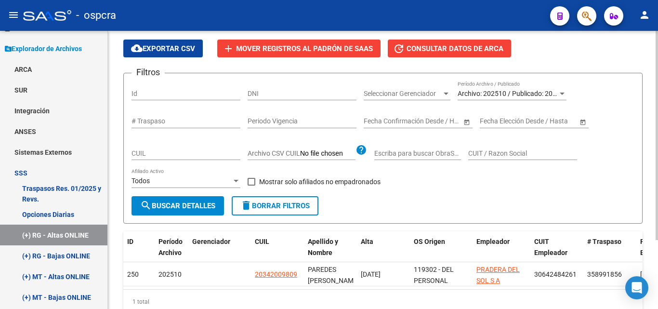
scroll to position [91, 0]
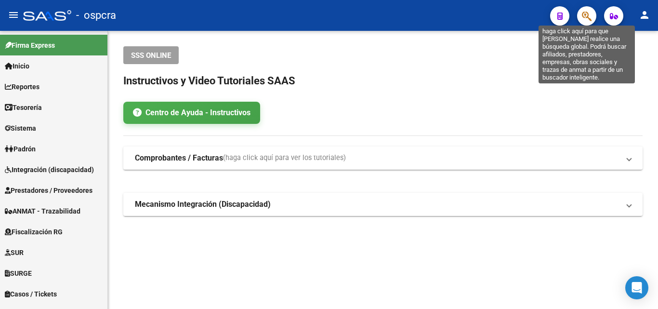
click at [587, 11] on icon "button" at bounding box center [587, 16] width 10 height 11
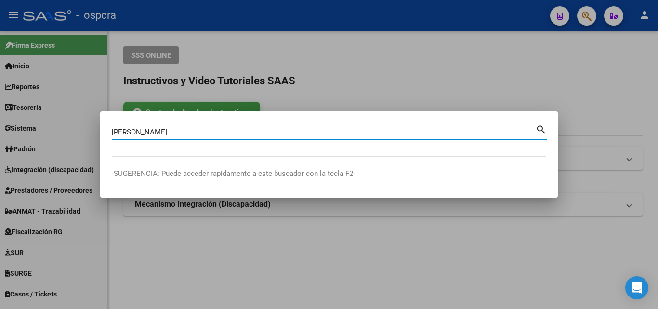
type input "[PERSON_NAME]"
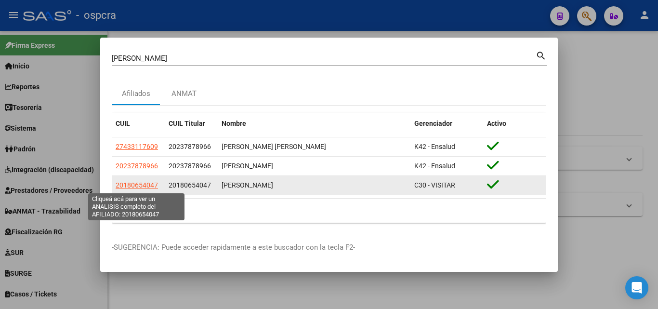
click at [143, 187] on span "20180654047" at bounding box center [137, 185] width 42 height 8
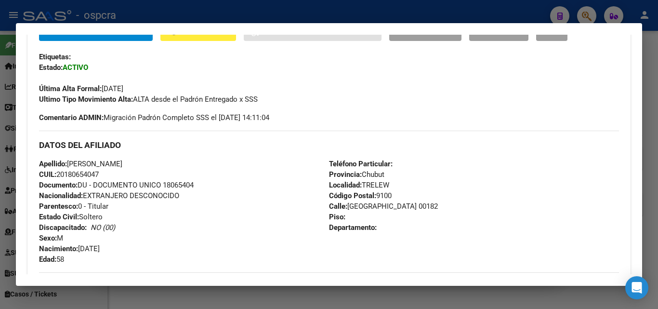
scroll to position [289, 0]
